Goal: Task Accomplishment & Management: Complete application form

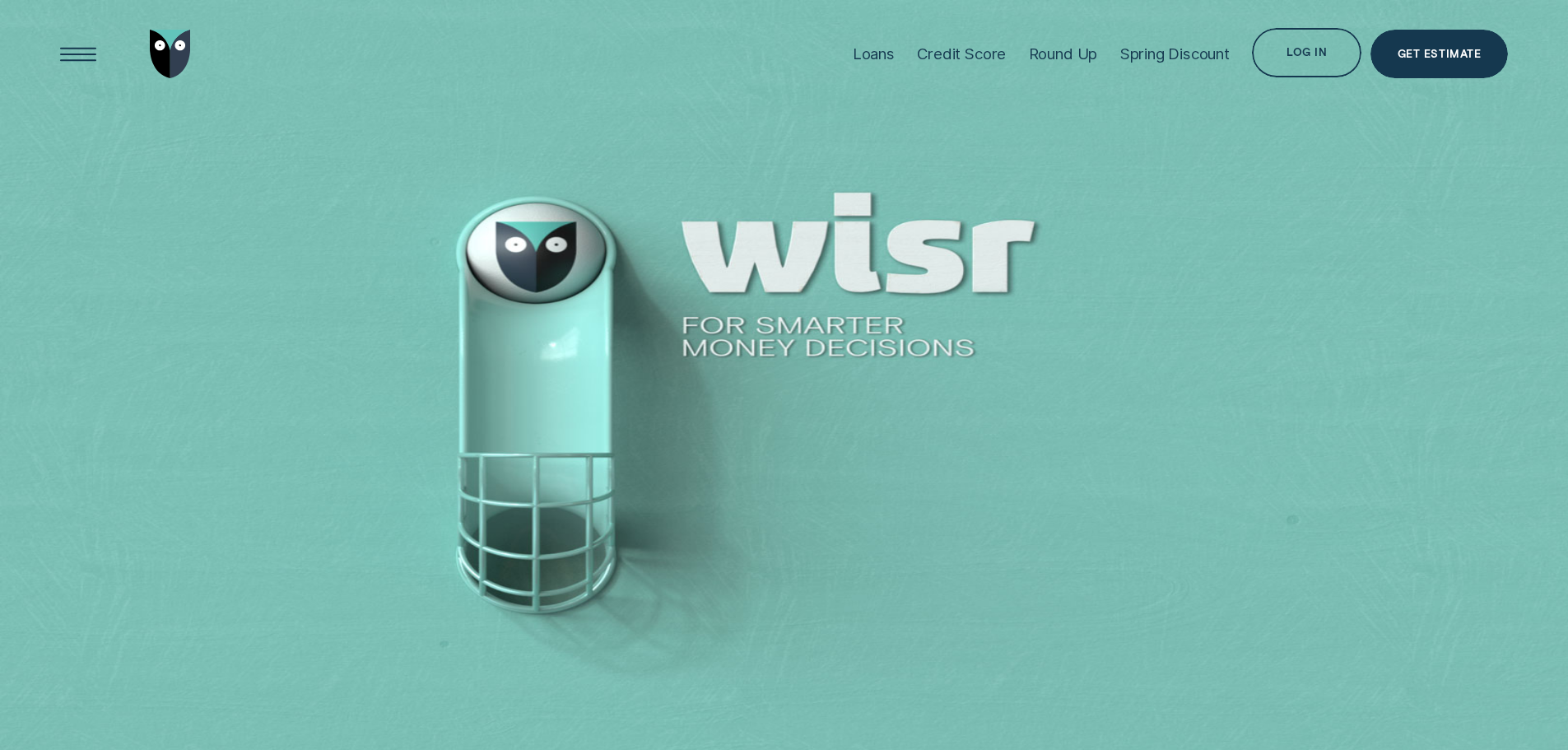
click at [1322, 60] on div "Log in" at bounding box center [1307, 56] width 41 height 10
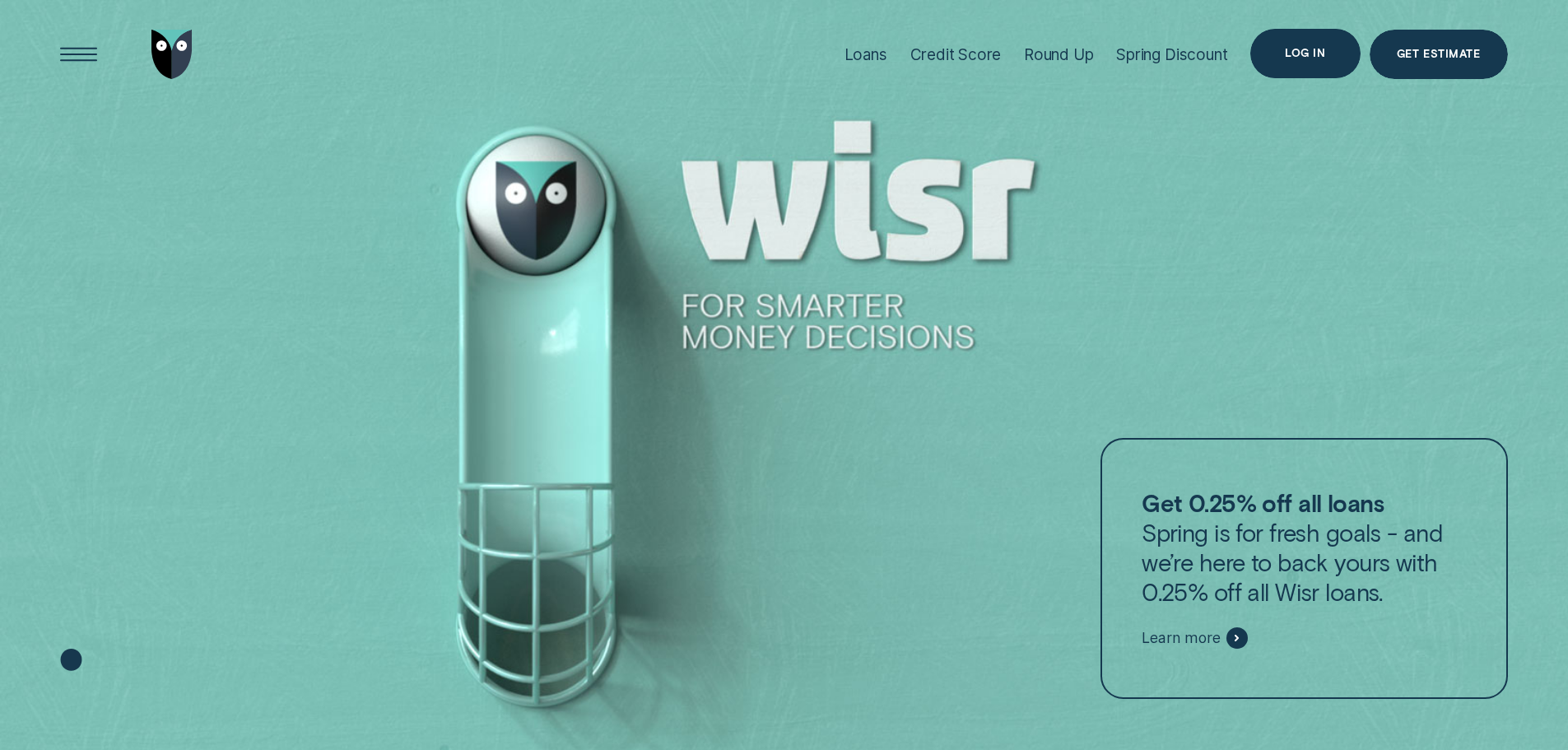
click at [1292, 51] on div "Log in" at bounding box center [1305, 54] width 41 height 10
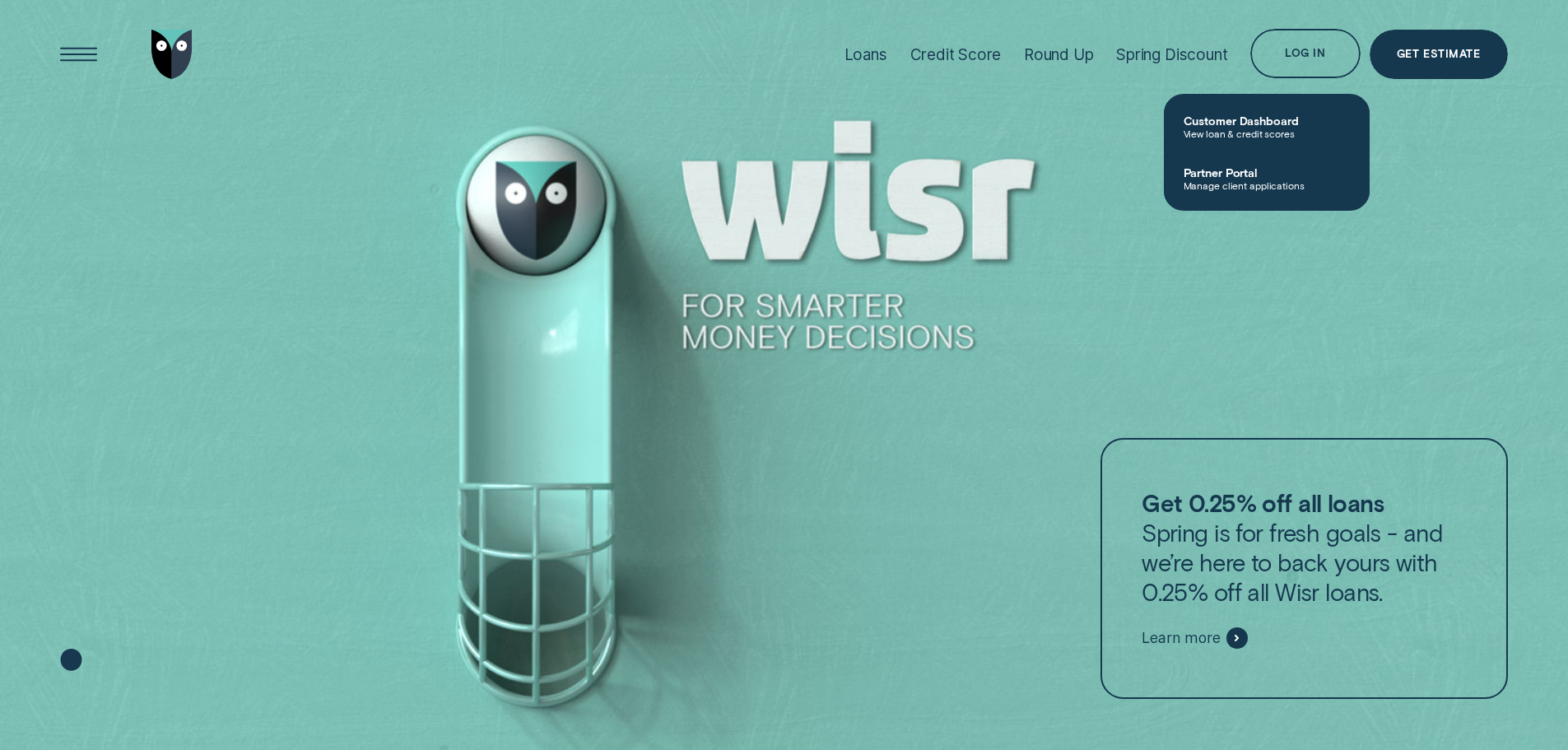
click at [1227, 168] on span "Partner Portal" at bounding box center [1266, 172] width 166 height 14
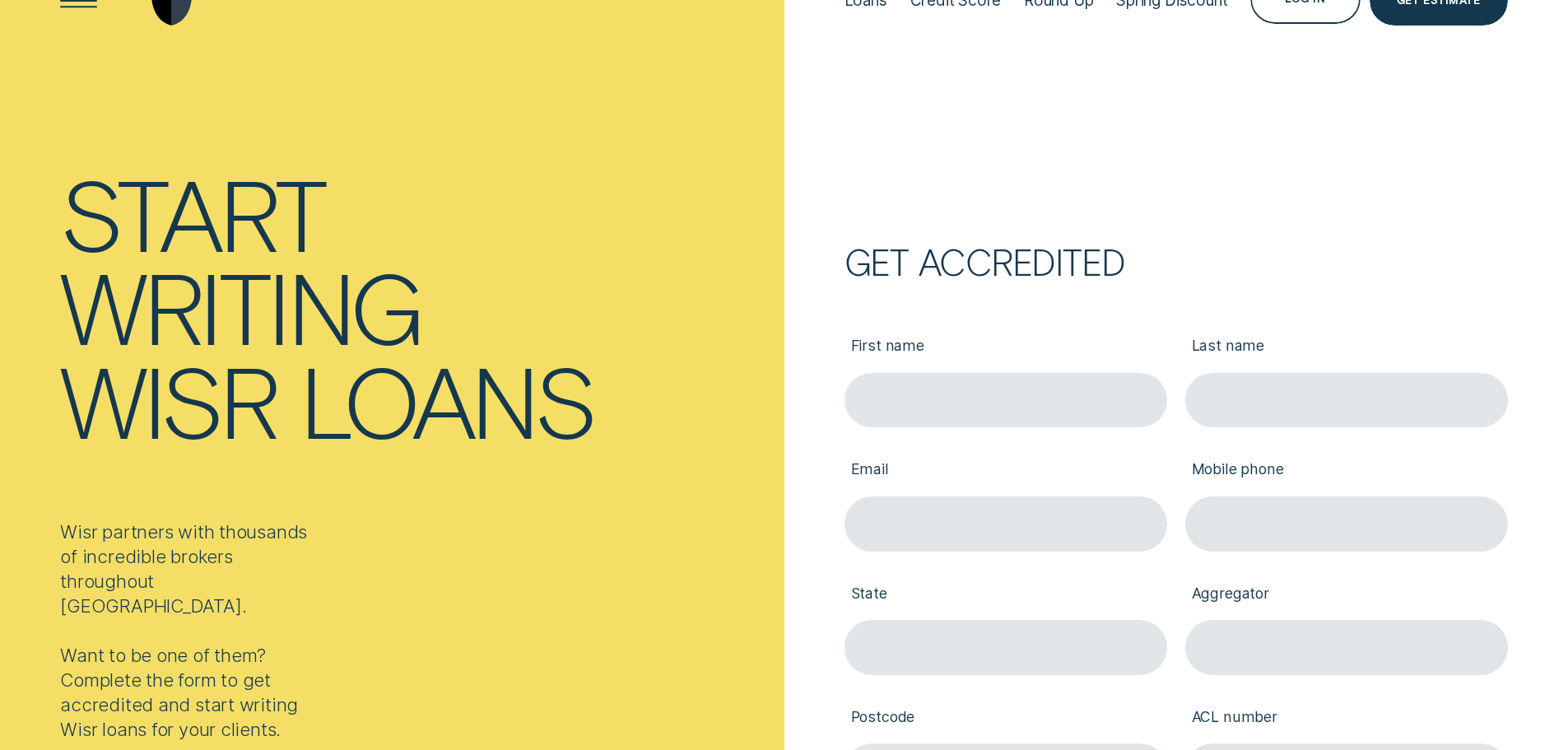
scroll to position [82, 0]
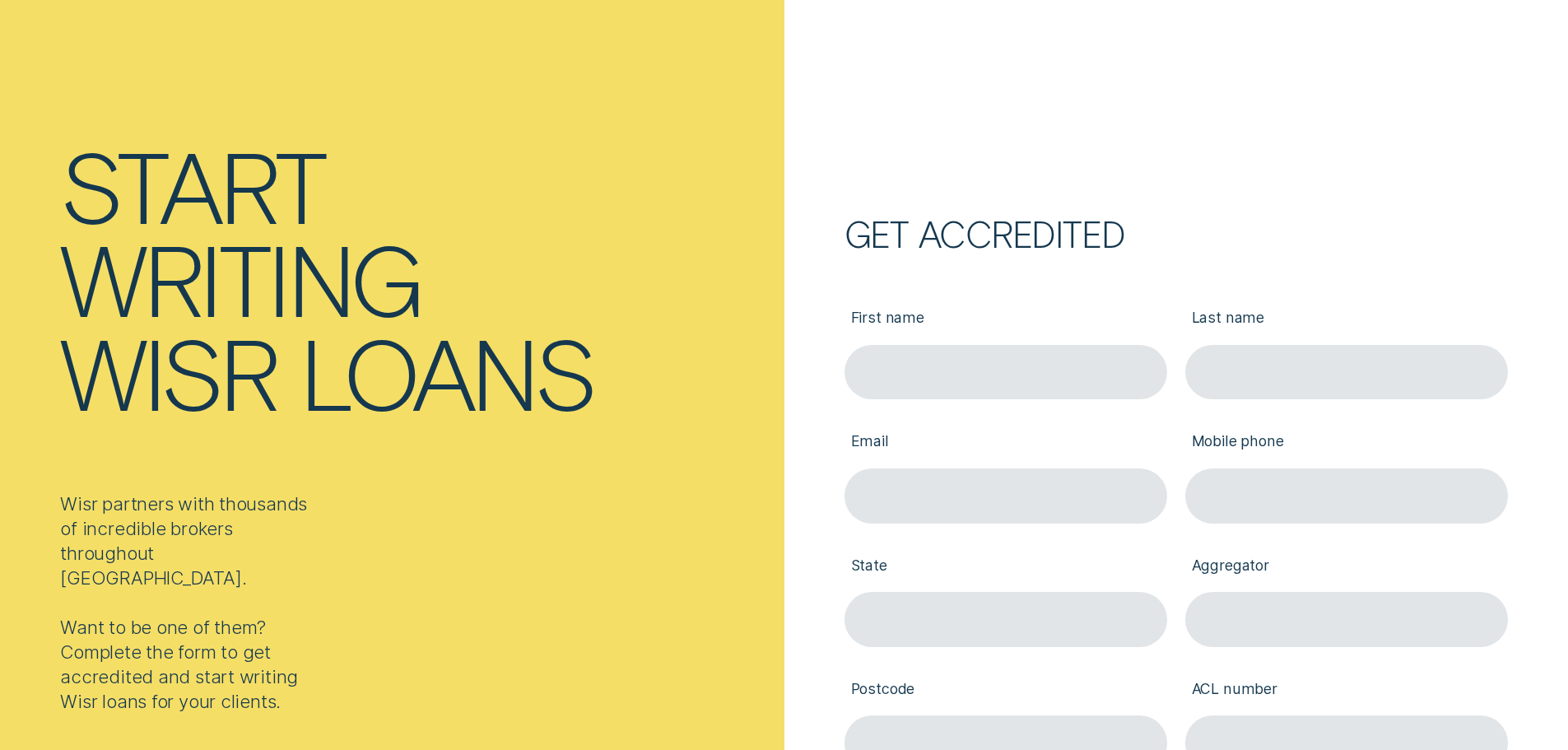
click at [1005, 387] on input "First name" at bounding box center [1006, 372] width 323 height 56
type input "[PERSON_NAME]"
type input "Popadalis"
type input "[EMAIL_ADDRESS][DOMAIN_NAME]"
type input "0432575947"
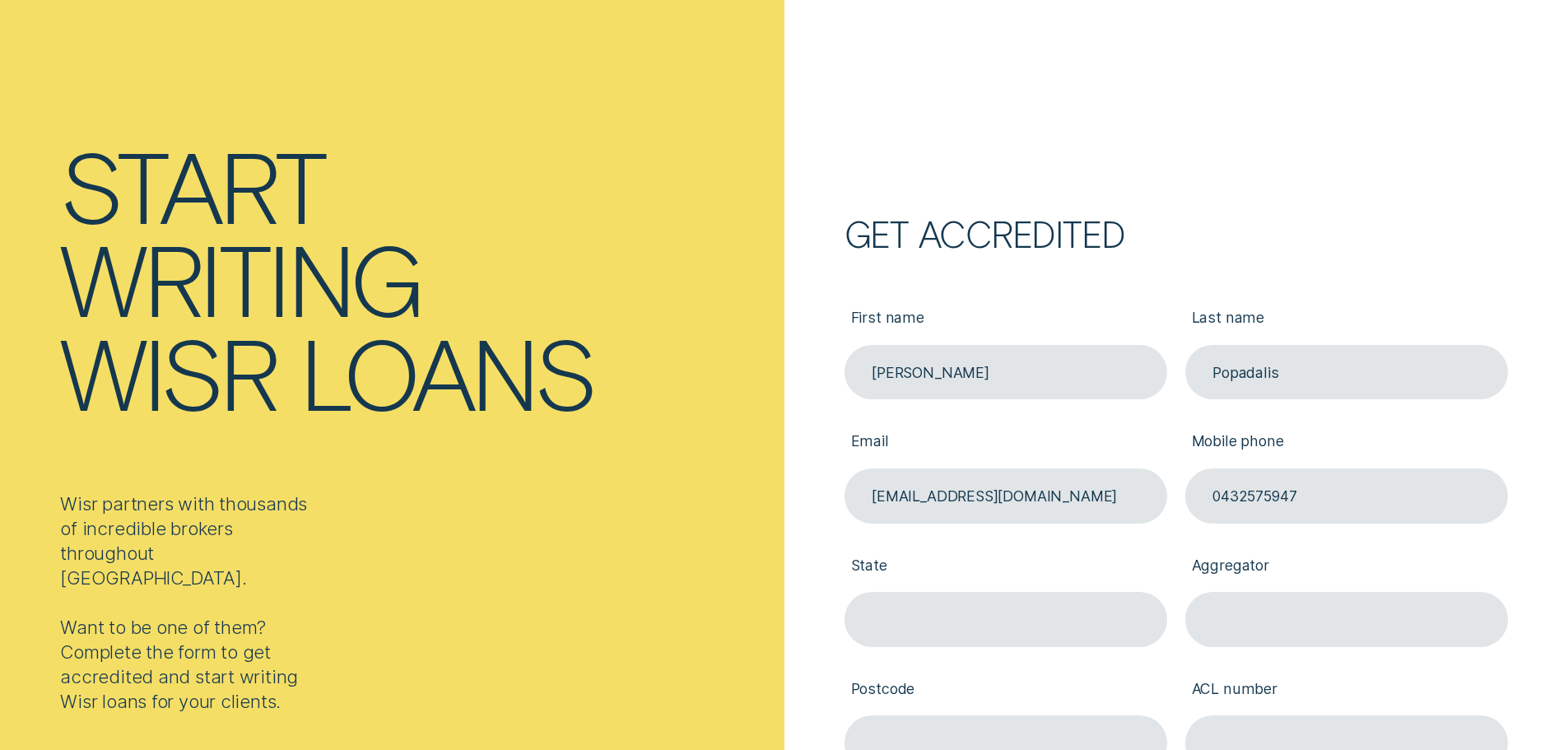
type input "[GEOGRAPHIC_DATA]"
type input "2580"
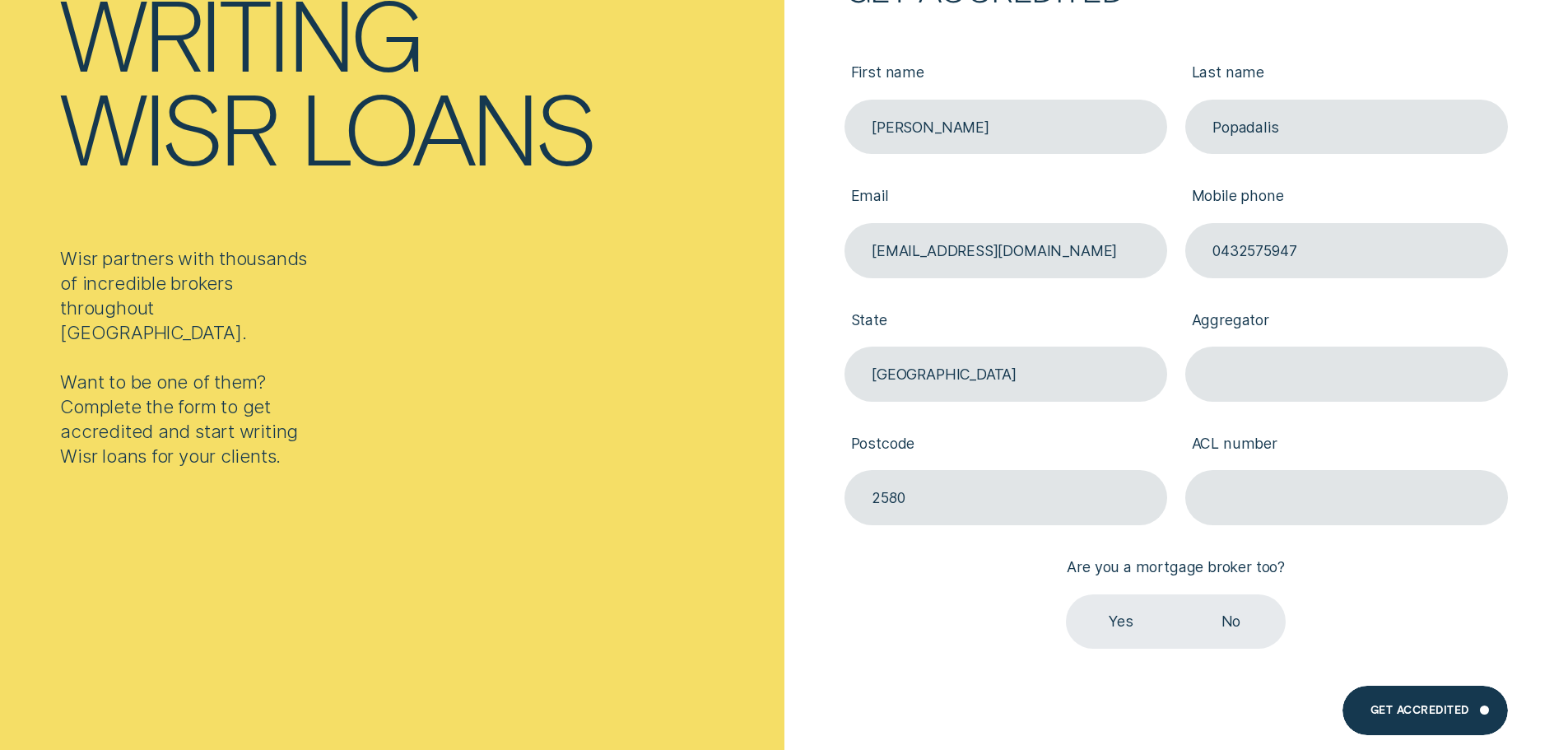
scroll to position [330, 0]
click at [955, 383] on input "[GEOGRAPHIC_DATA]" at bounding box center [1006, 372] width 323 height 56
type input "ACT"
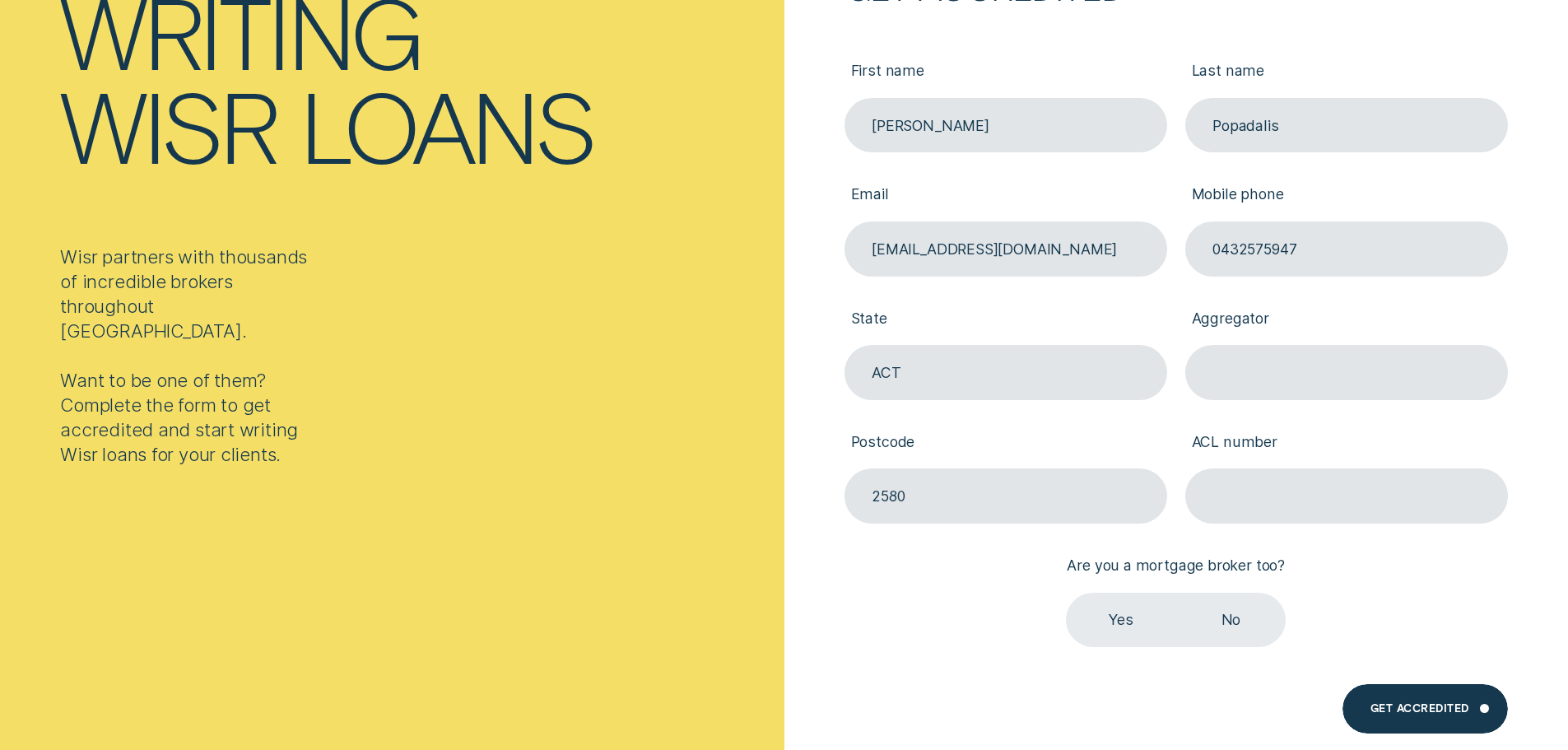
click at [784, 457] on div "Get accredited First name [PERSON_NAME] Last name Popadalis Email [EMAIL_ADDRES…" at bounding box center [1176, 380] width 784 height 816
click at [1324, 381] on input "Aggregator" at bounding box center [1347, 372] width 323 height 56
type input "Connective"
type input "2601"
click at [1238, 489] on input "ACL number" at bounding box center [1347, 496] width 323 height 56
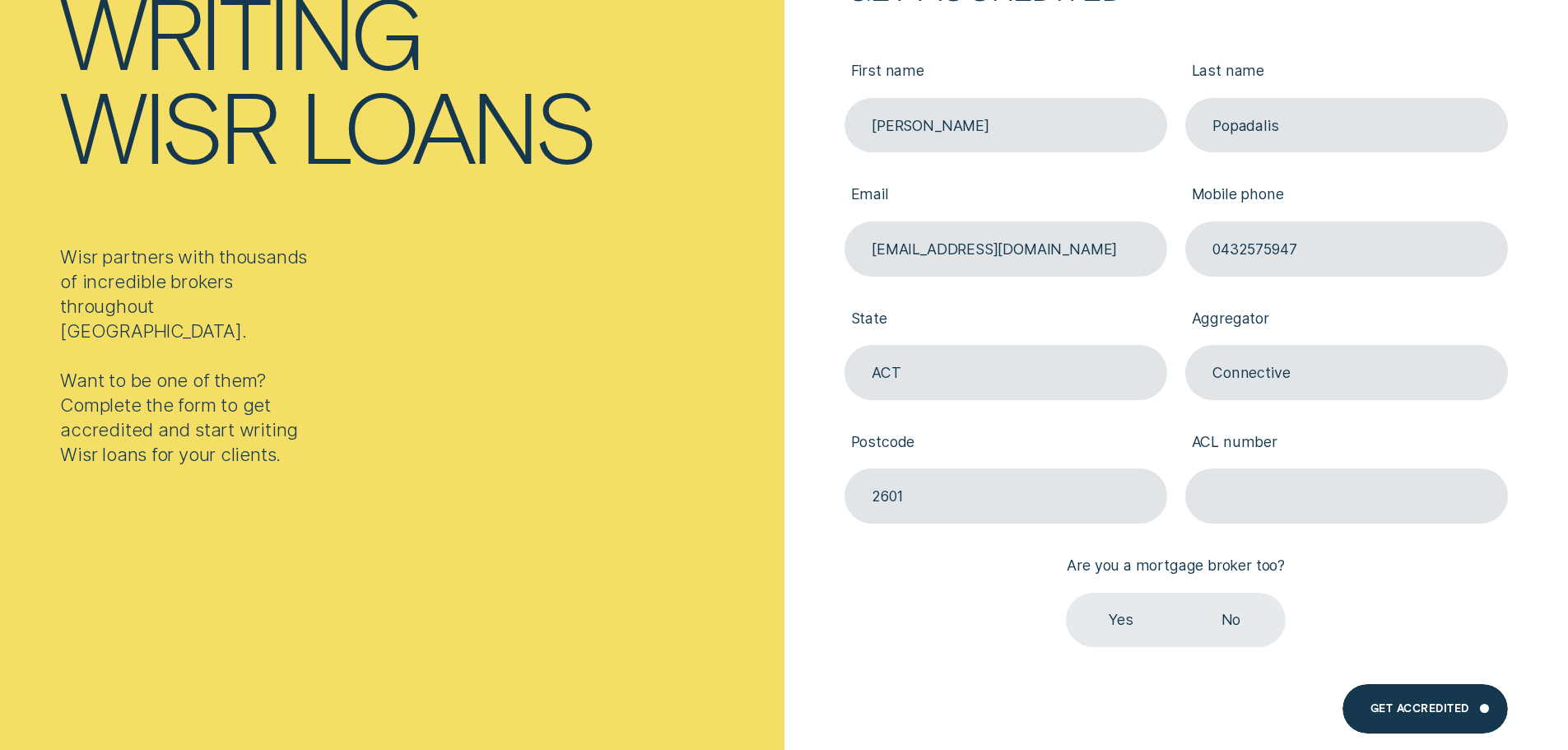
paste input "387856"
type input "387856"
click at [1120, 624] on label "Yes" at bounding box center [1121, 621] width 109 height 56
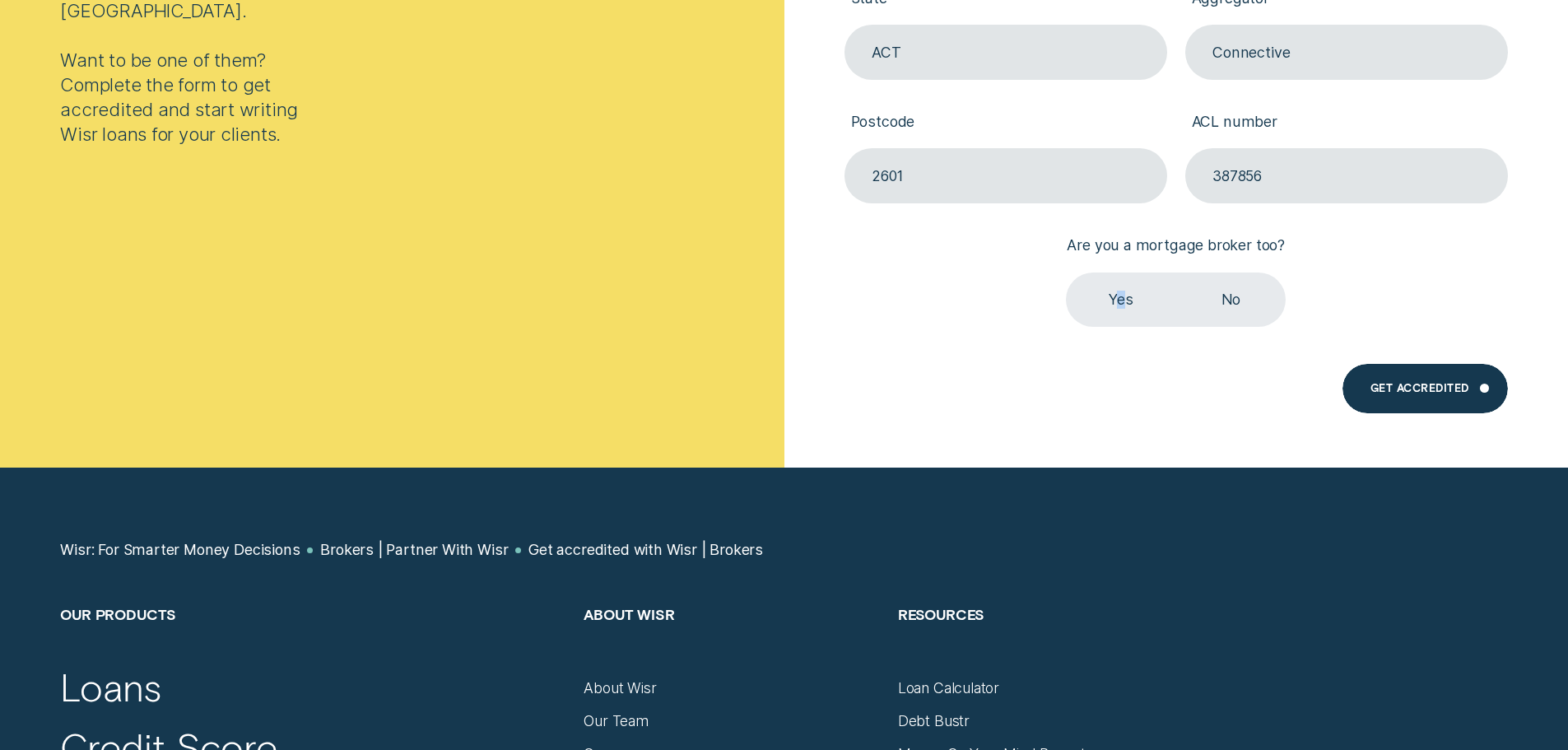
scroll to position [659, 0]
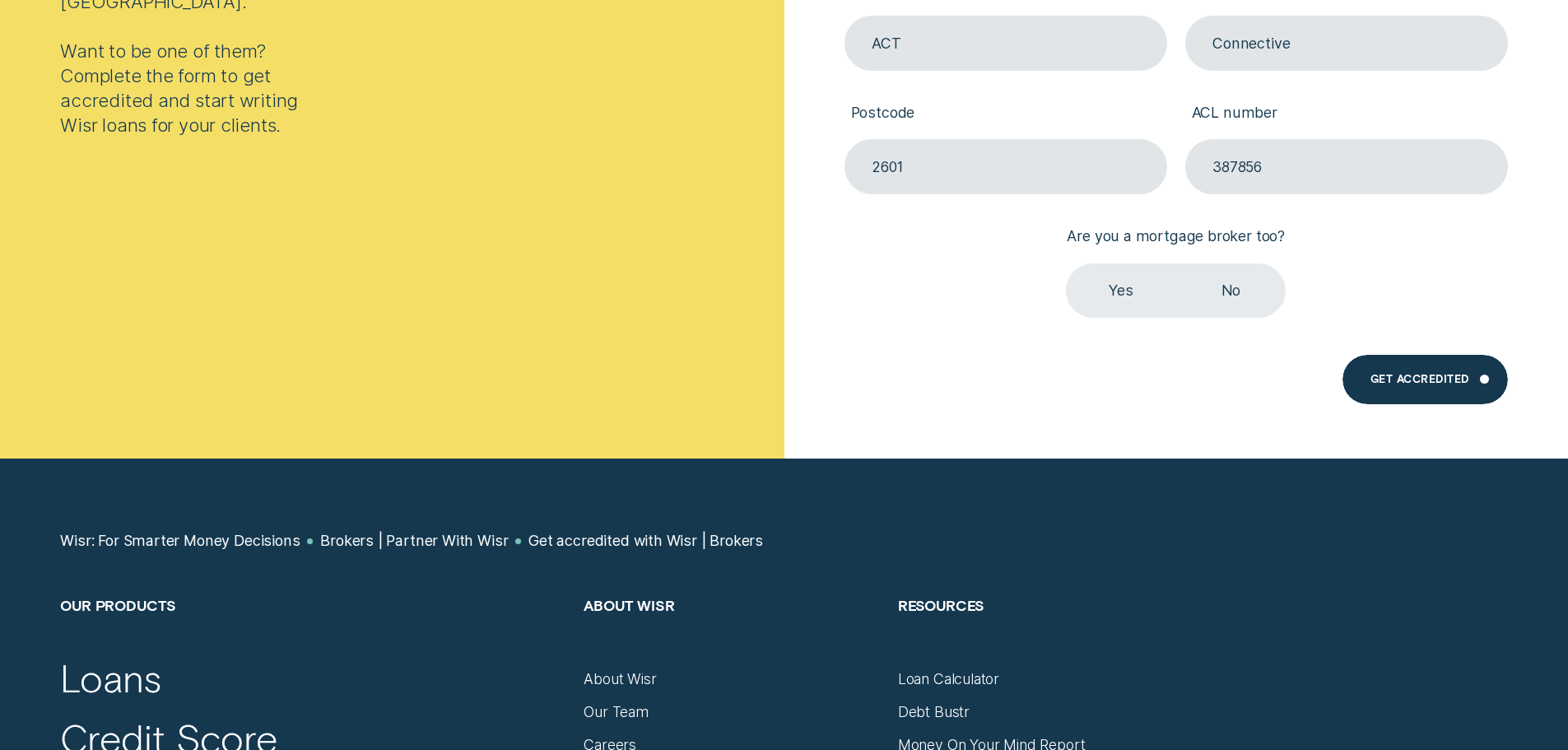
click at [1109, 294] on label "Yes" at bounding box center [1121, 291] width 109 height 56
click at [1066, 264] on input "Yes" at bounding box center [1066, 264] width 0 height 0
click at [1432, 377] on div "Get Accredited" at bounding box center [1420, 382] width 99 height 10
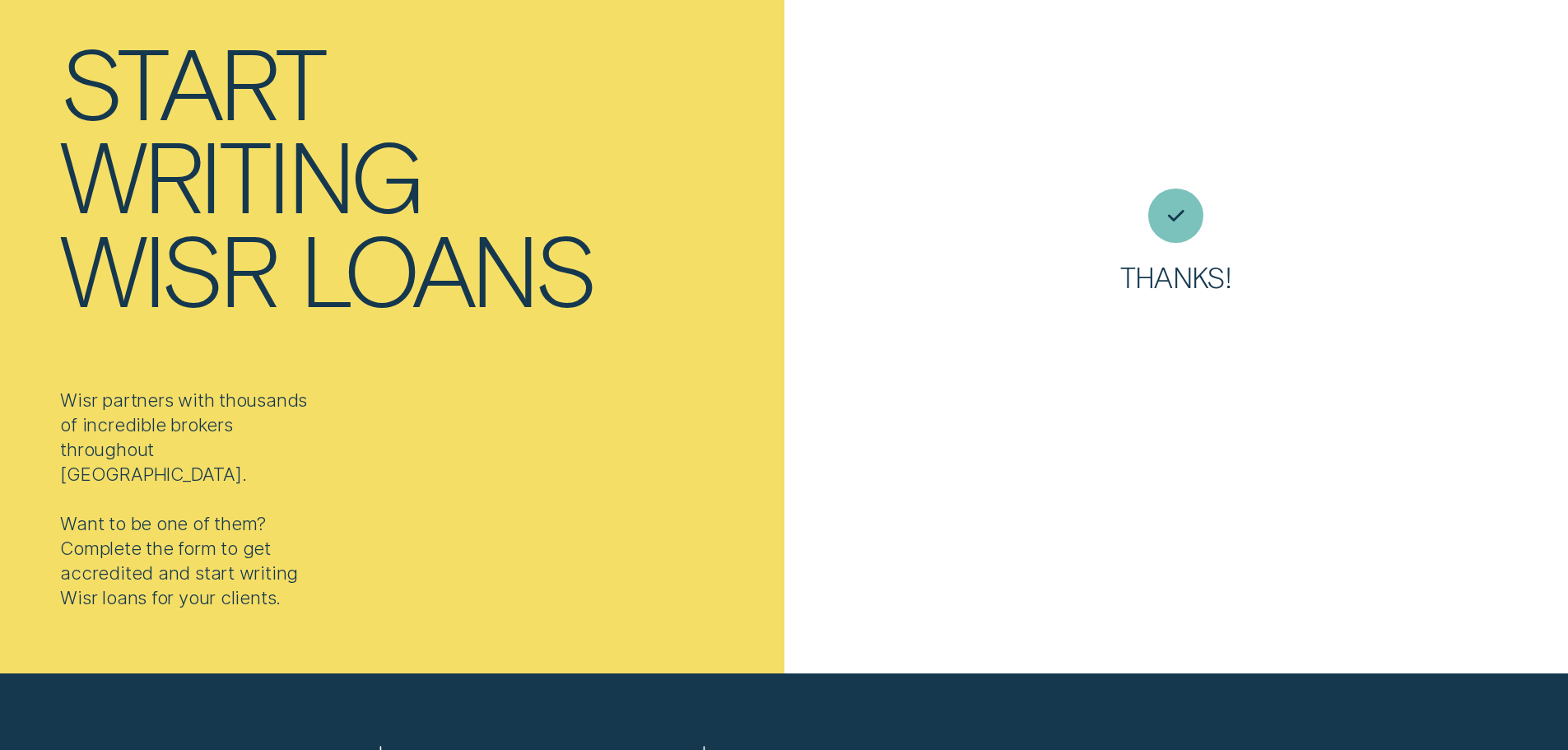
scroll to position [165, 0]
